Goal: Task Accomplishment & Management: Use online tool/utility

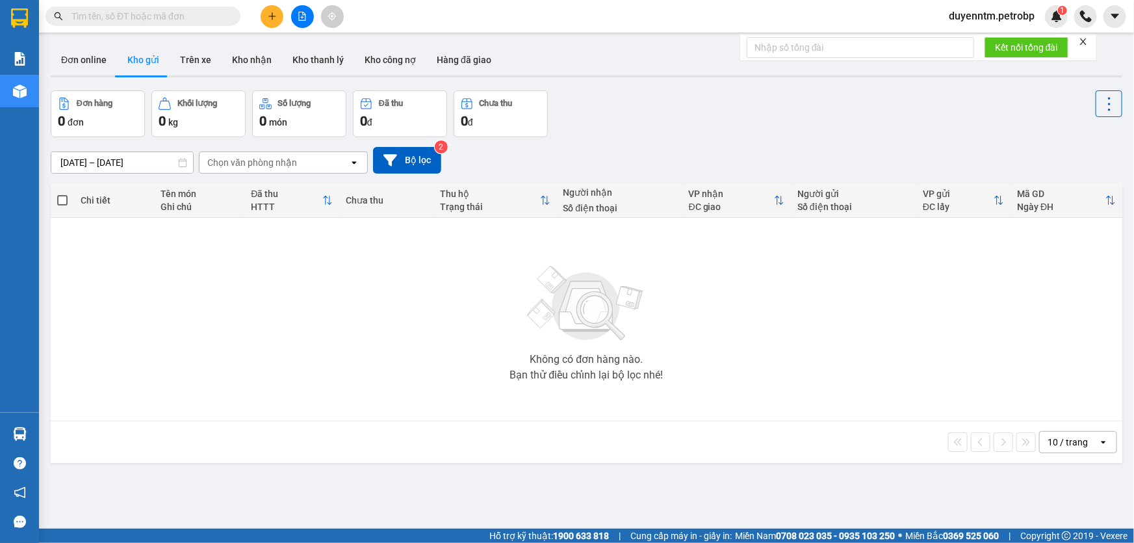
click at [109, 9] on input "text" at bounding box center [148, 16] width 153 height 14
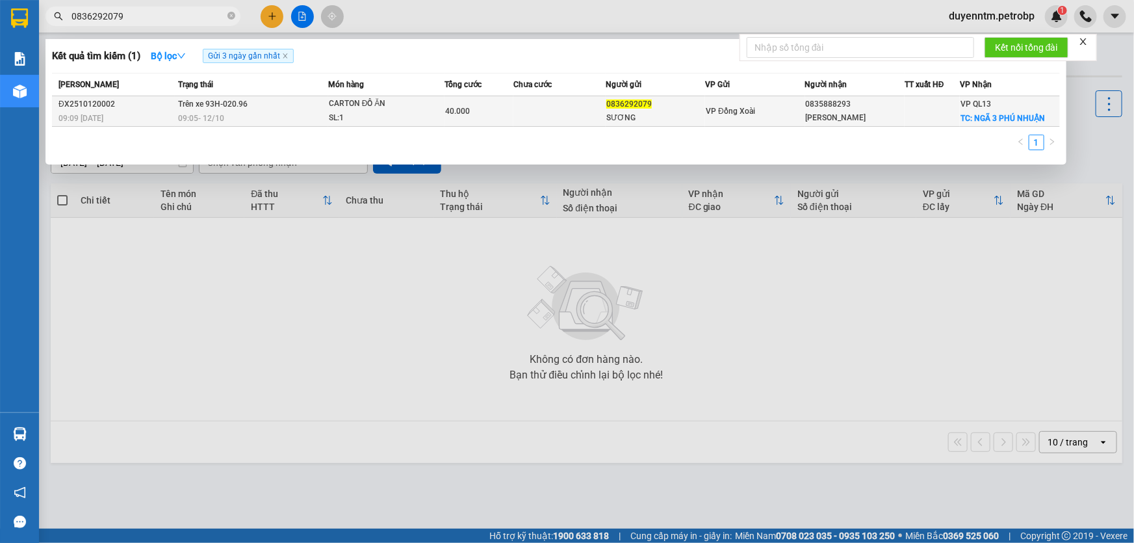
type input "0836292079"
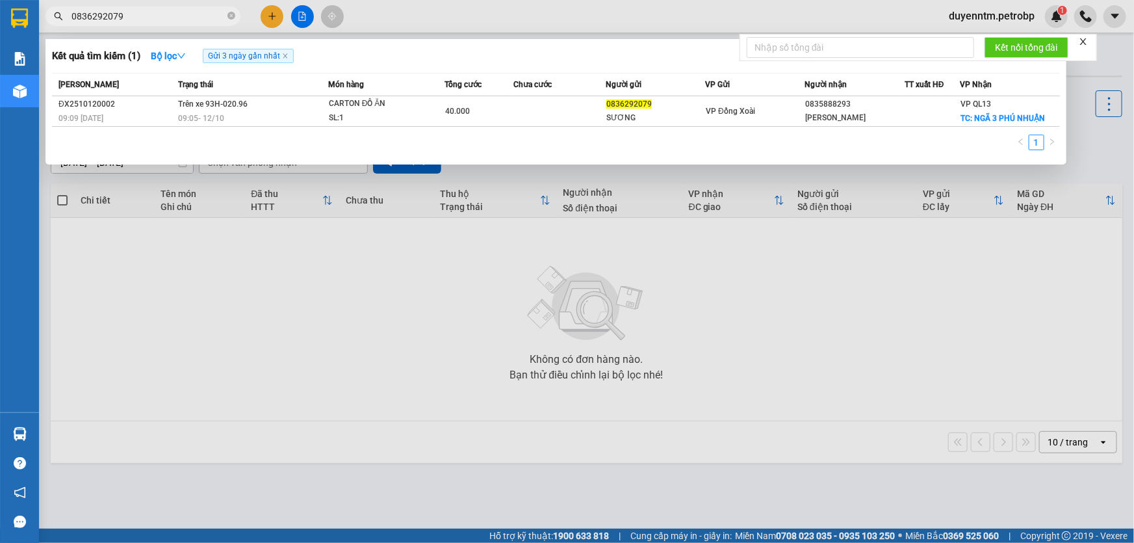
click at [308, 116] on div "09:05 [DATE]" at bounding box center [253, 118] width 150 height 14
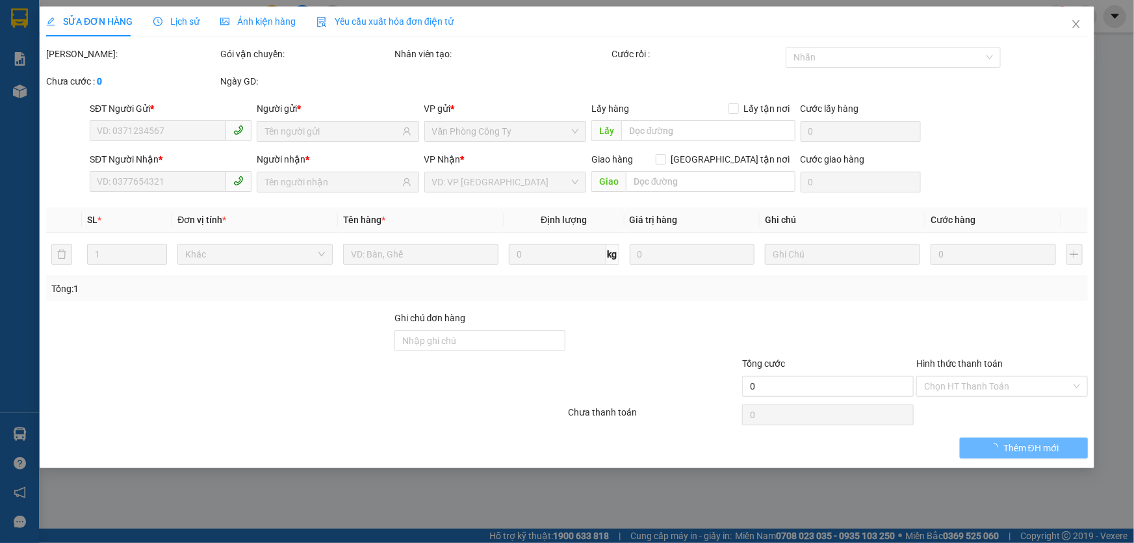
type input "0836292079"
type input "SƯƠNG"
type input "0835888293"
type input "[PERSON_NAME]"
checkbox input "true"
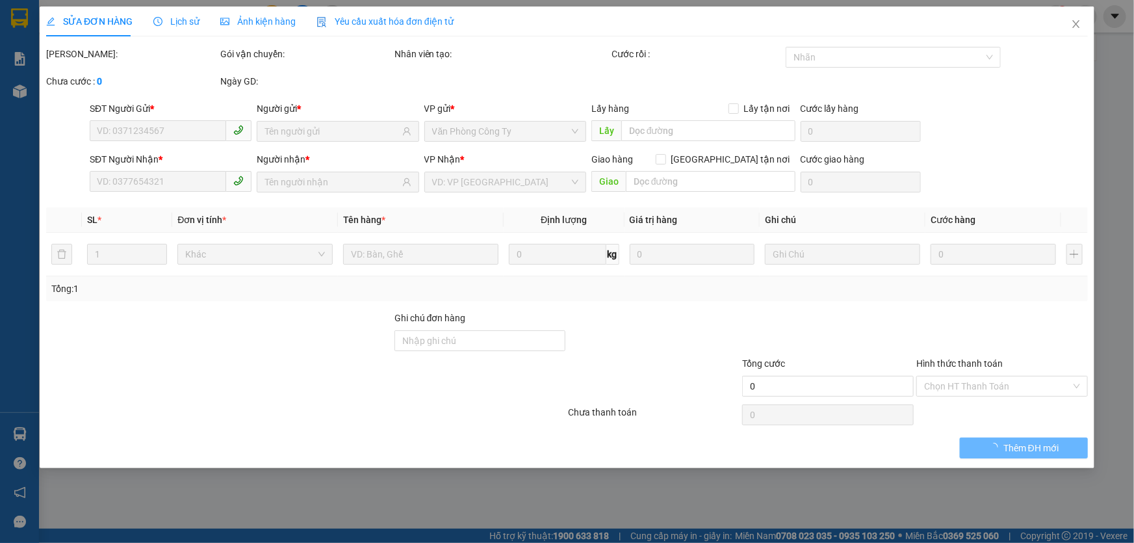
type input "NGÃ 3 PHÚ NHUẬN"
type input "40.000"
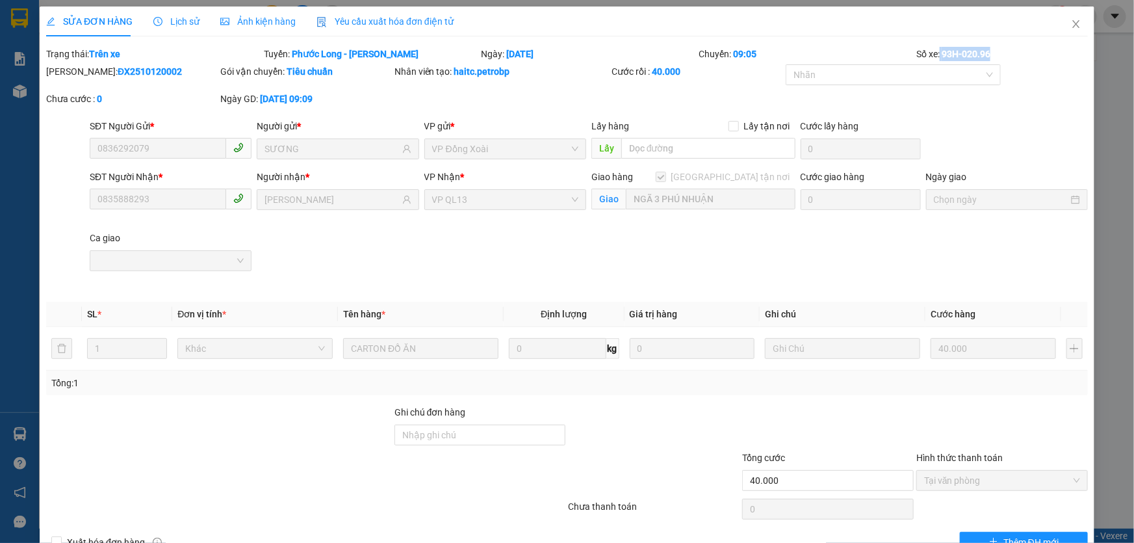
drag, startPoint x: 987, startPoint y: 49, endPoint x: 934, endPoint y: 53, distance: 53.5
click at [934, 53] on div "Số xe: 93H-020.96" at bounding box center [1002, 54] width 174 height 14
copy div "93H-020.96"
click at [1071, 25] on icon "close" at bounding box center [1076, 24] width 10 height 10
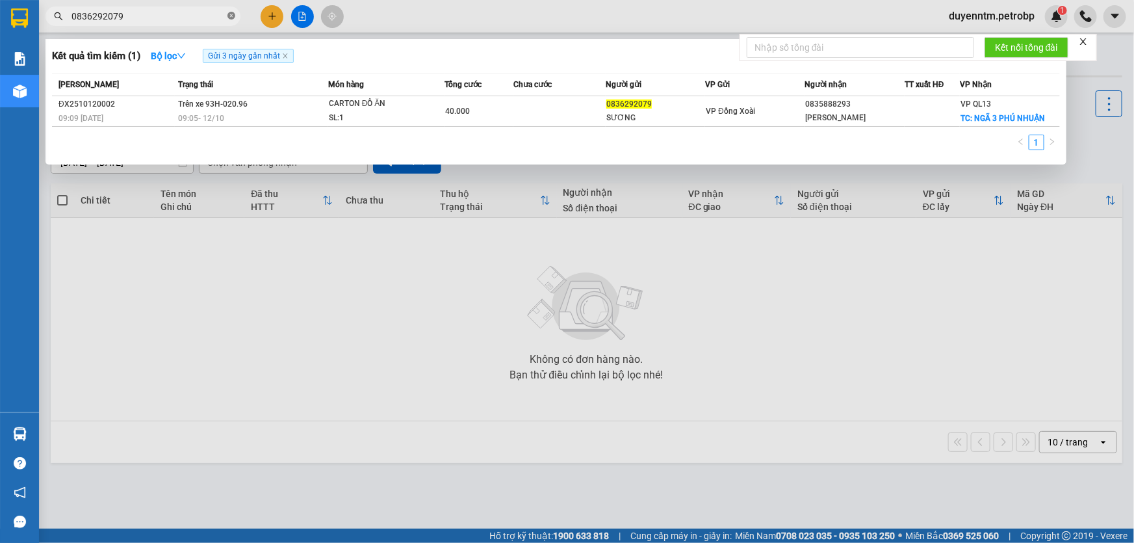
click at [228, 13] on icon "close-circle" at bounding box center [232, 16] width 8 height 8
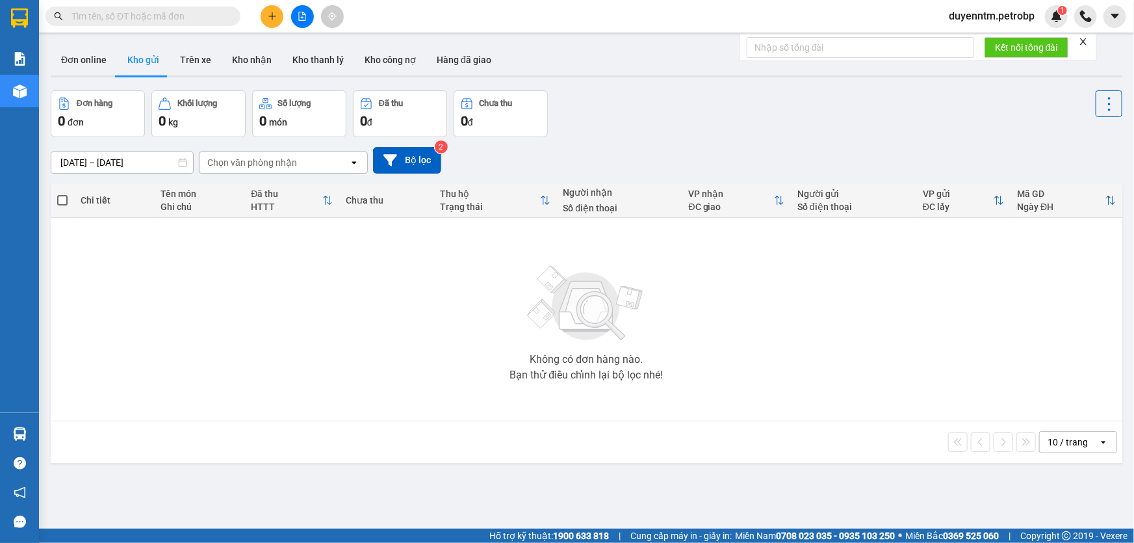
click at [161, 17] on input "text" at bounding box center [148, 16] width 153 height 14
